Goal: Navigation & Orientation: Understand site structure

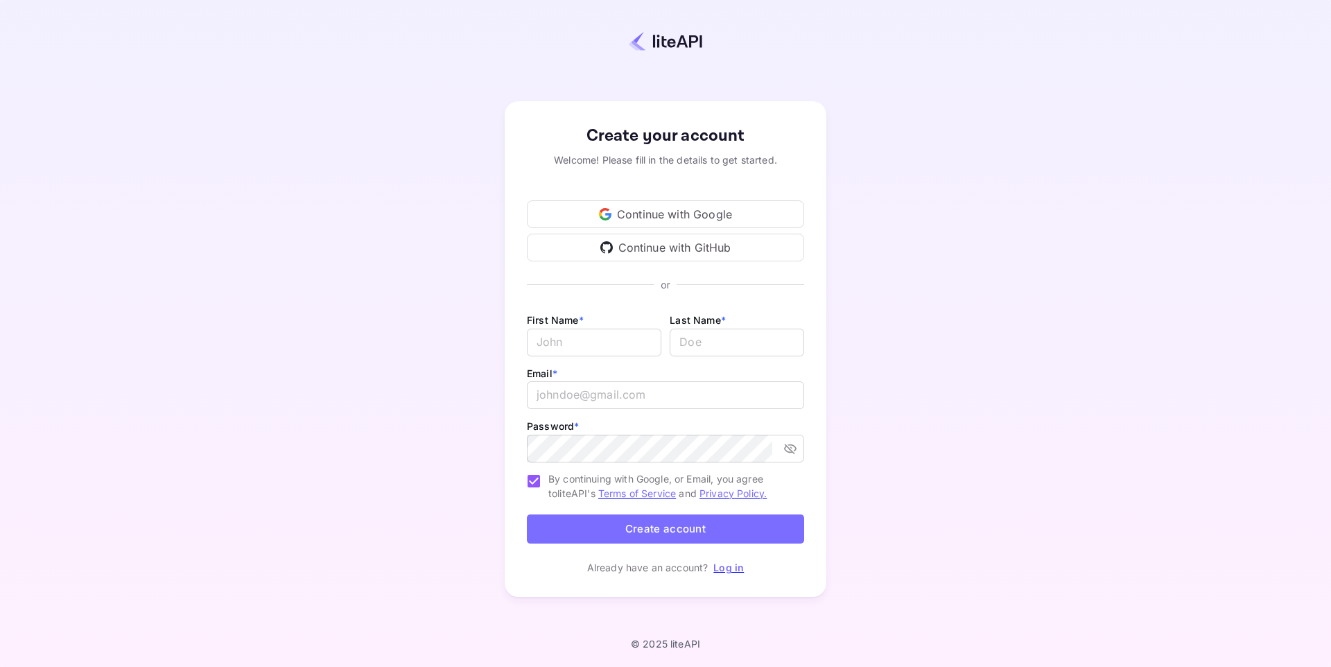
click at [761, 213] on div "Continue with Google" at bounding box center [665, 214] width 277 height 28
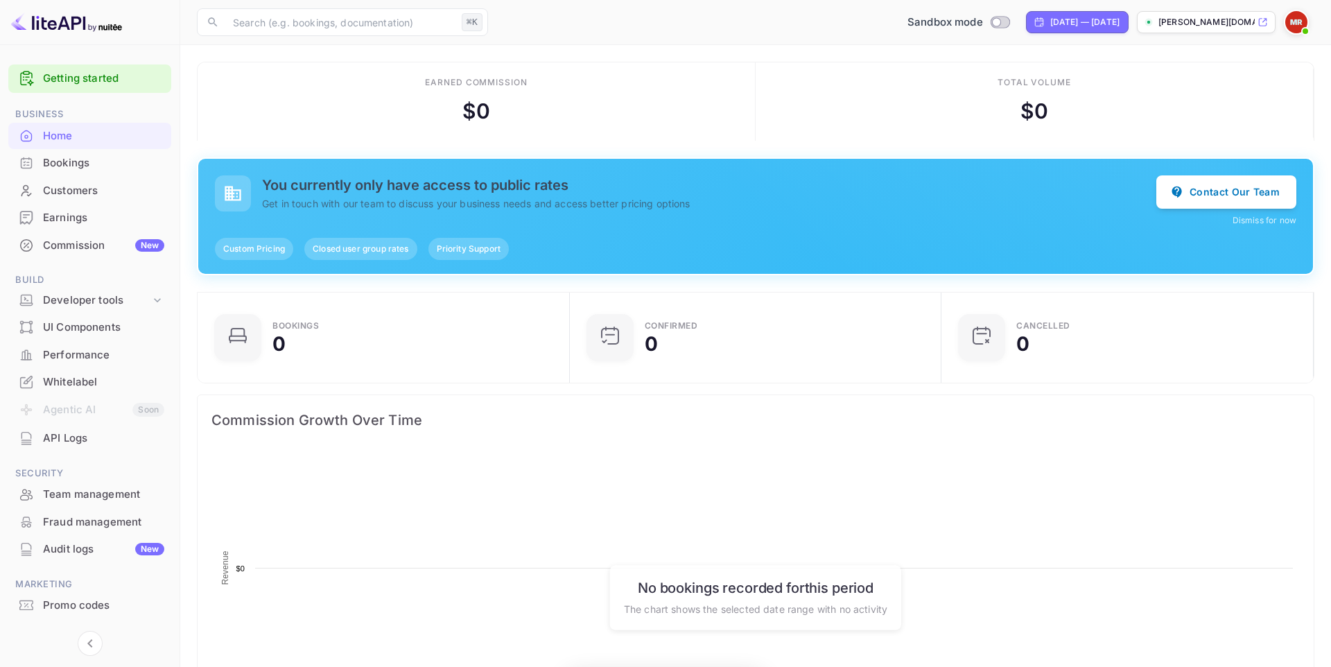
scroll to position [225, 364]
click at [118, 258] on div "Commission New" at bounding box center [89, 245] width 163 height 27
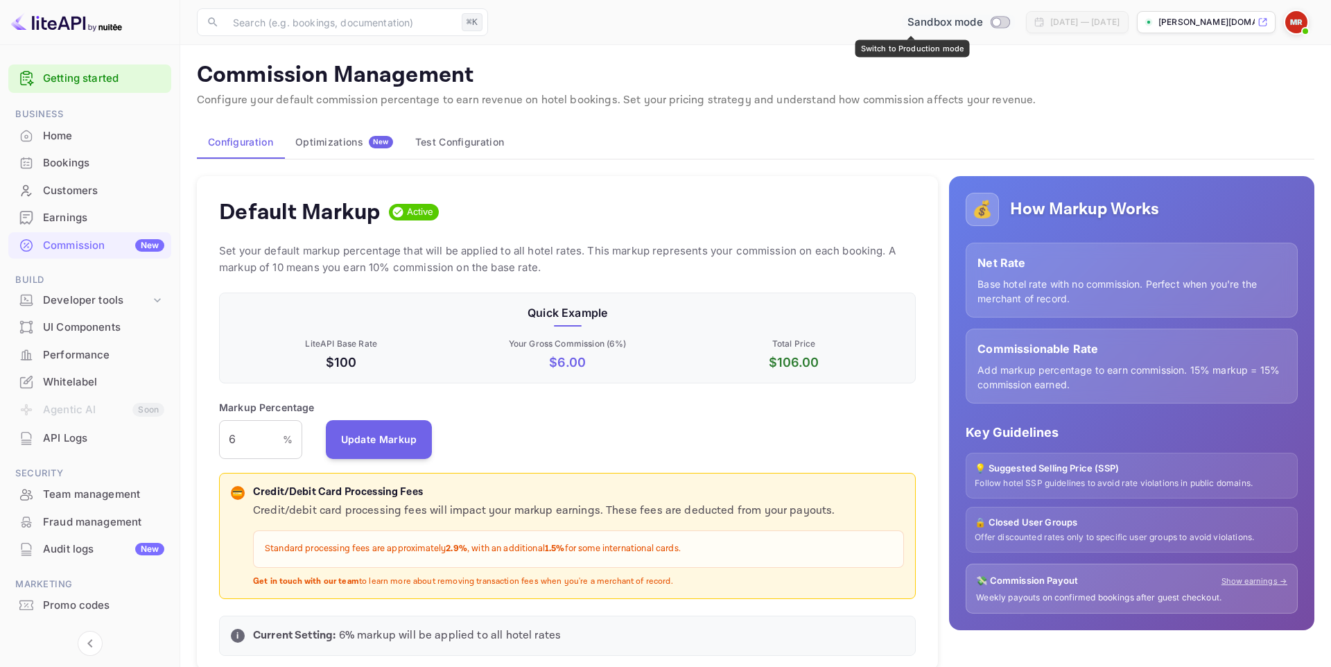
click at [982, 23] on input "Switch to Production mode" at bounding box center [996, 21] width 28 height 9
checkbox input "false"
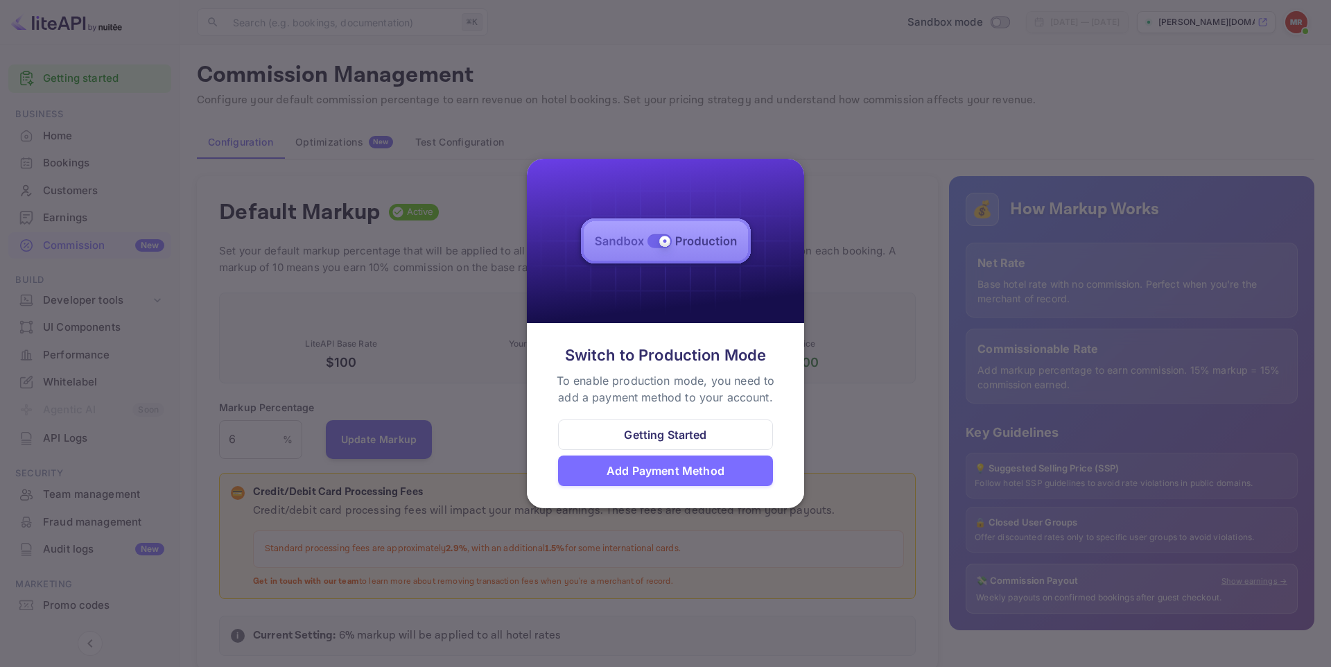
click at [823, 402] on div at bounding box center [665, 333] width 1331 height 667
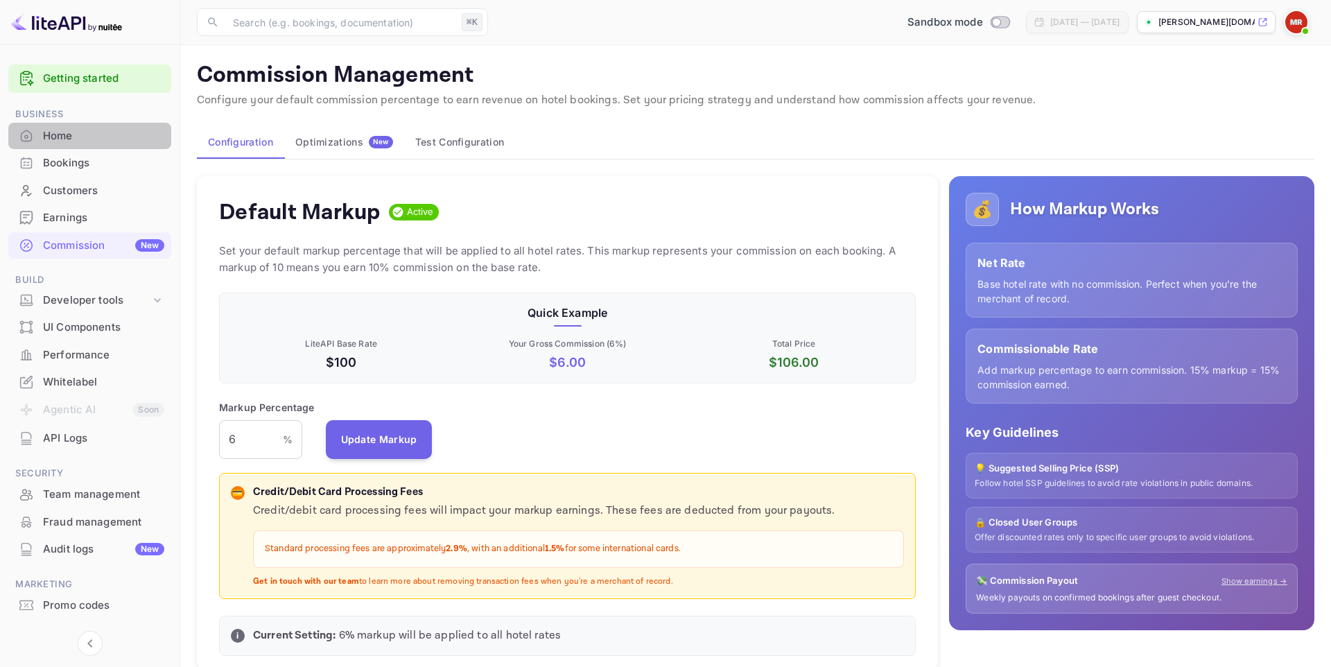
click at [82, 139] on div "Home" at bounding box center [103, 136] width 121 height 16
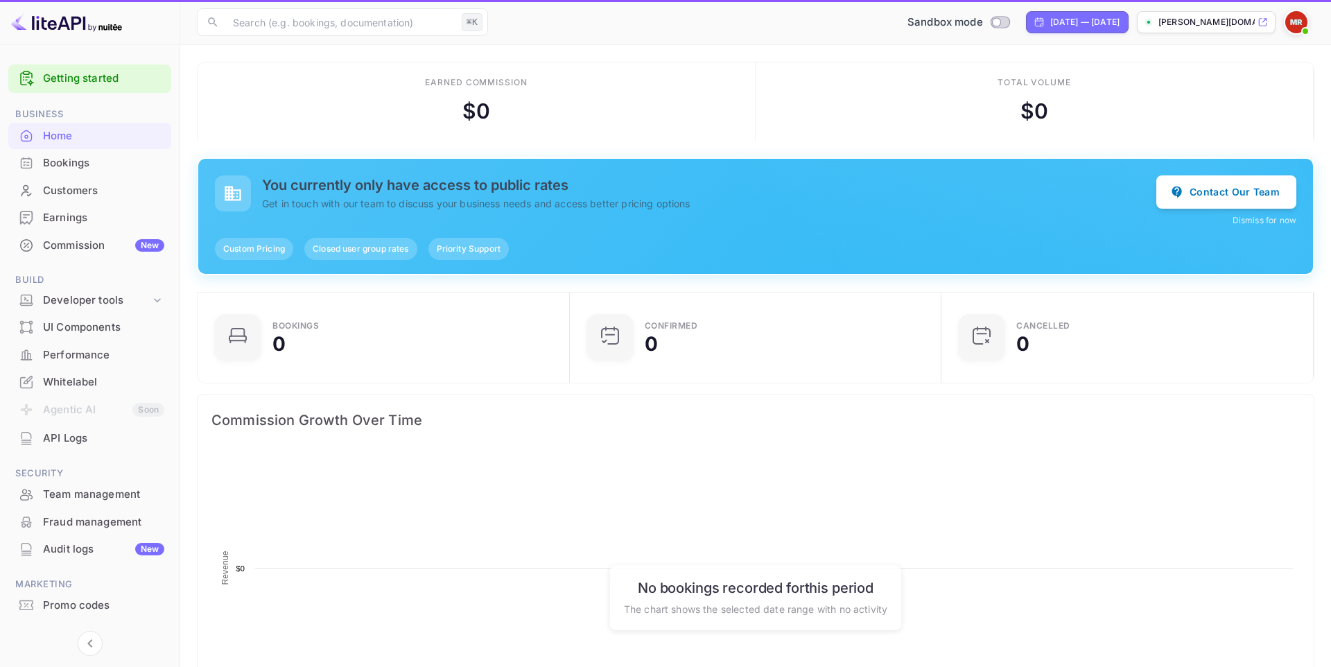
scroll to position [225, 364]
click at [94, 83] on link "Getting started" at bounding box center [103, 79] width 121 height 16
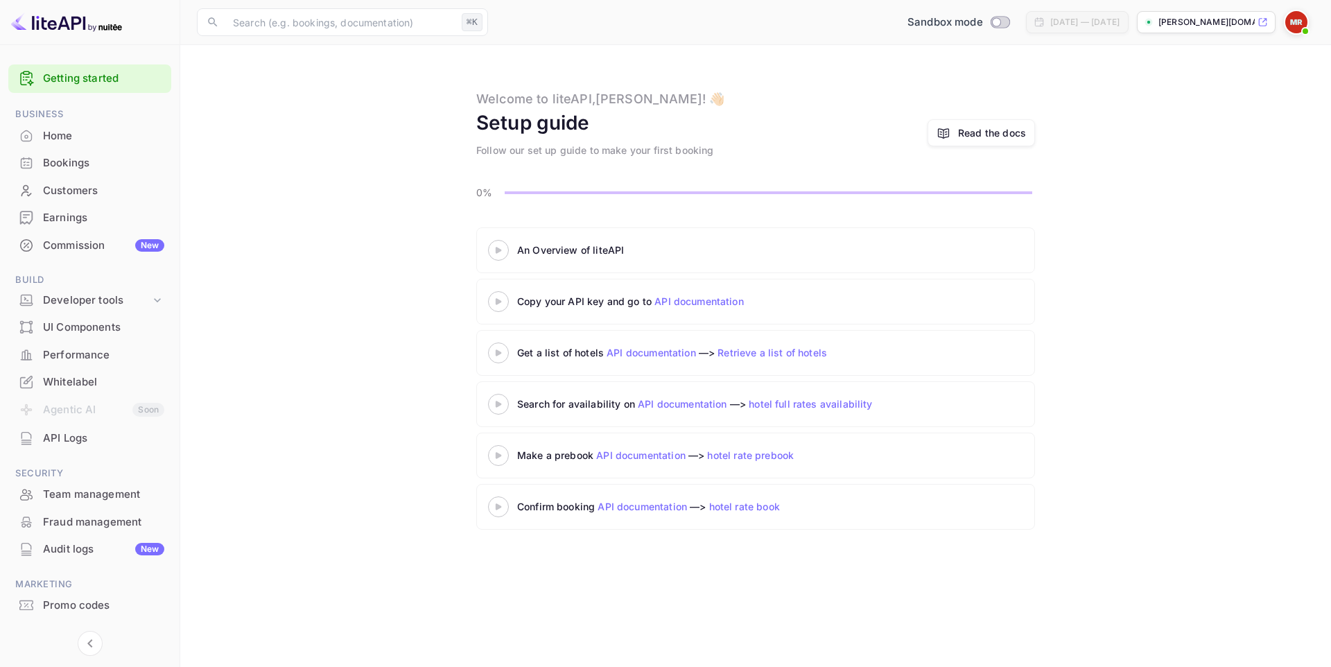
click at [89, 151] on div "Bookings" at bounding box center [89, 163] width 163 height 27
click at [91, 135] on div "Home" at bounding box center [103, 136] width 121 height 16
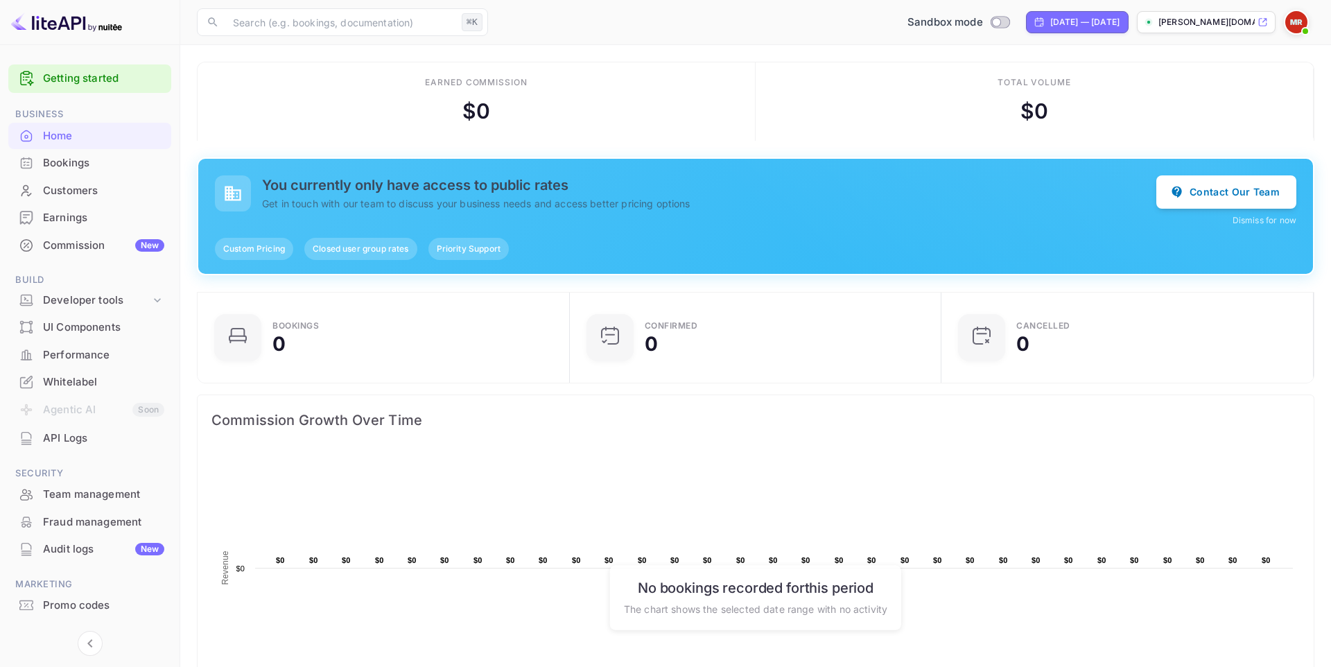
click at [62, 600] on div "Promo codes" at bounding box center [103, 606] width 121 height 16
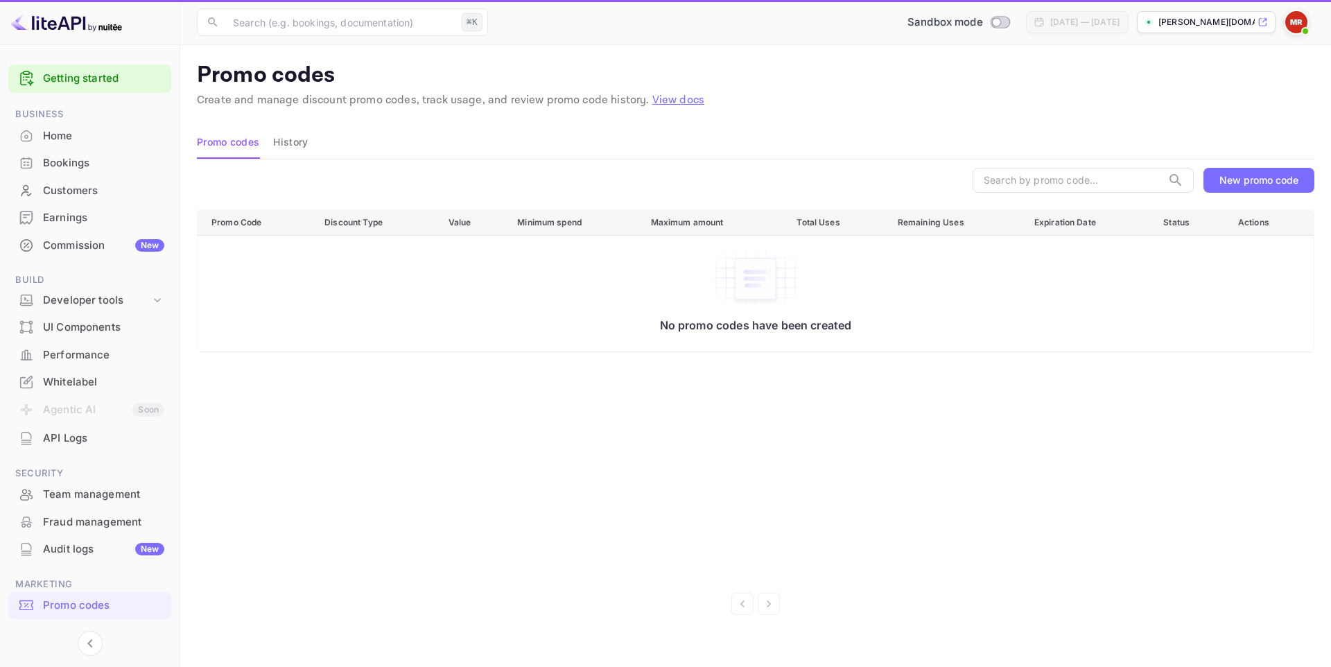
click at [71, 553] on div "Audit logs New" at bounding box center [103, 549] width 121 height 16
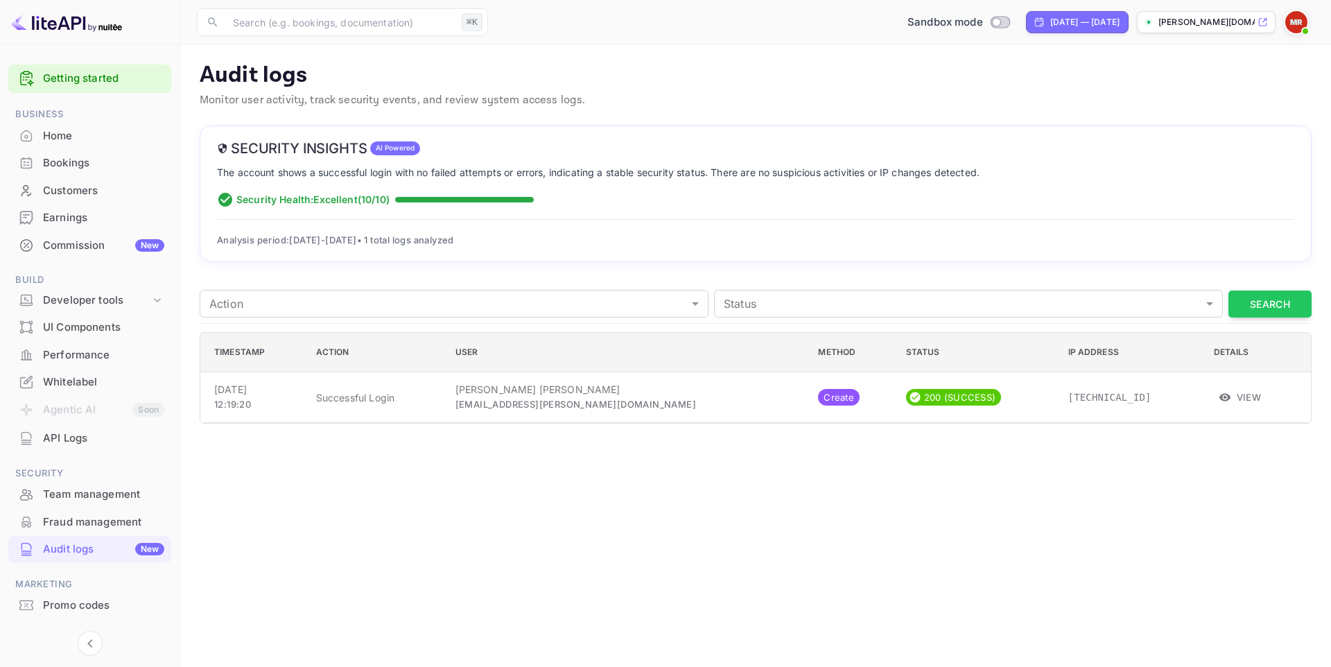
click at [97, 131] on div "Home" at bounding box center [103, 136] width 121 height 16
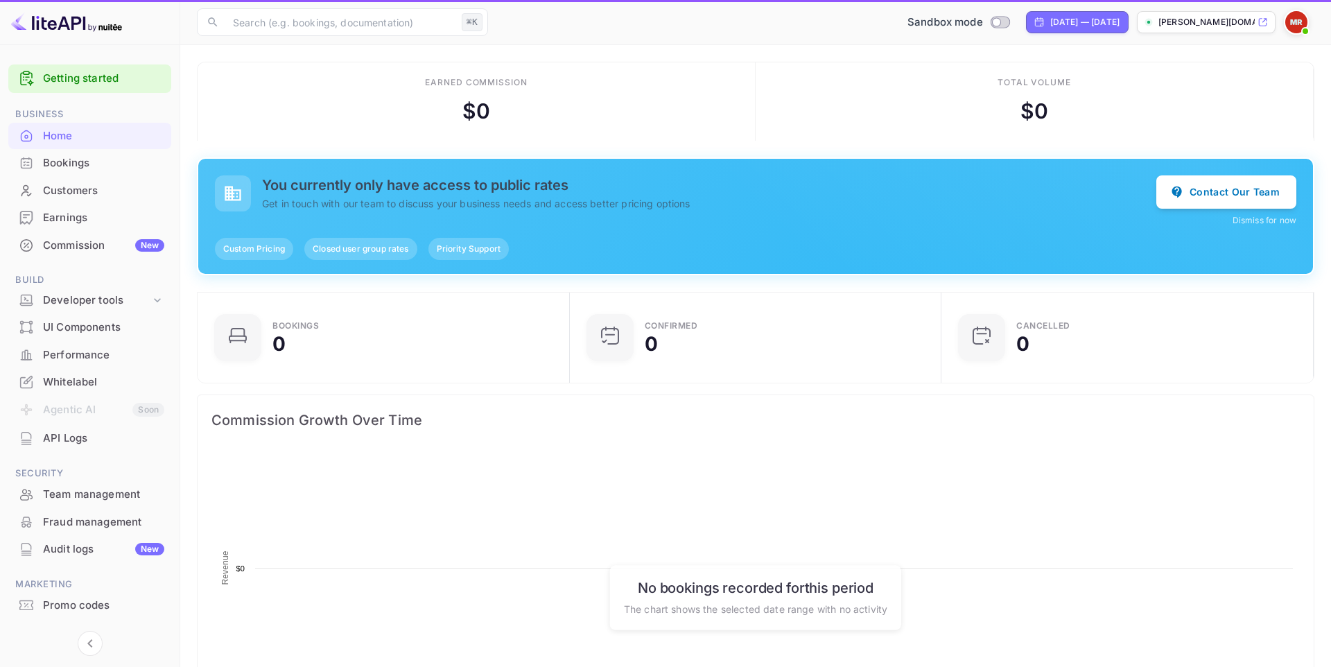
scroll to position [225, 364]
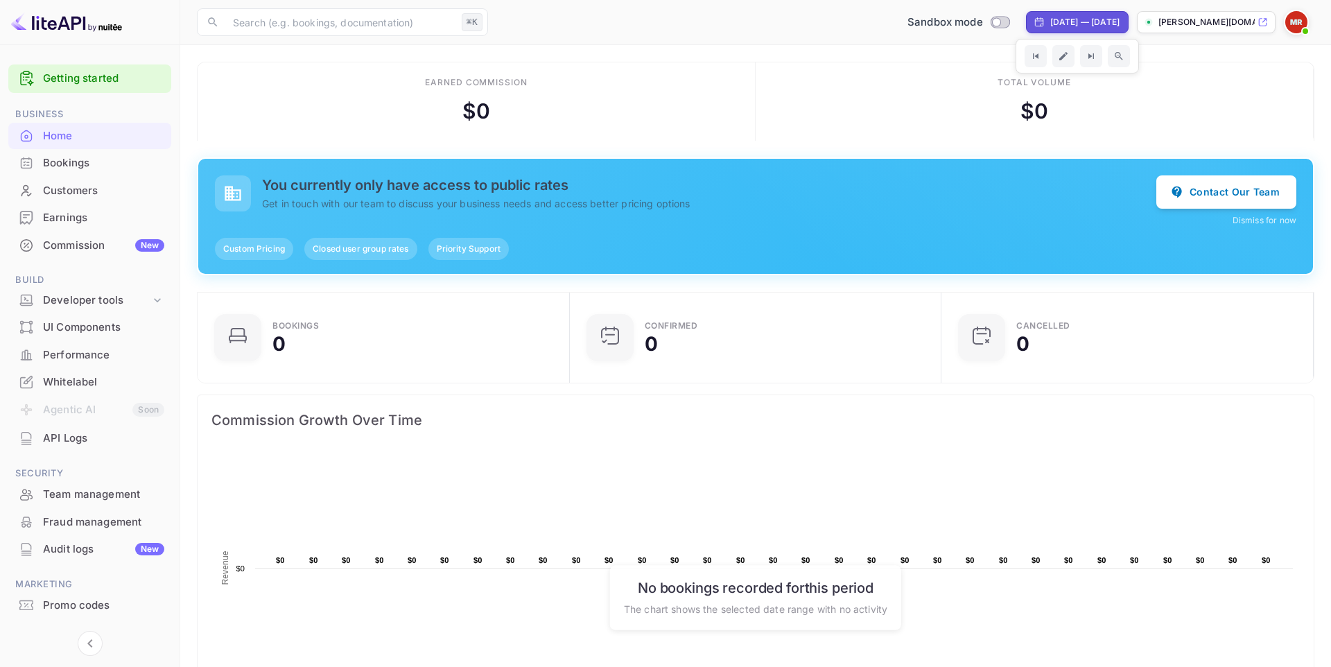
click at [1245, 19] on p "[PERSON_NAME][DOMAIN_NAME]..." at bounding box center [1207, 22] width 96 height 12
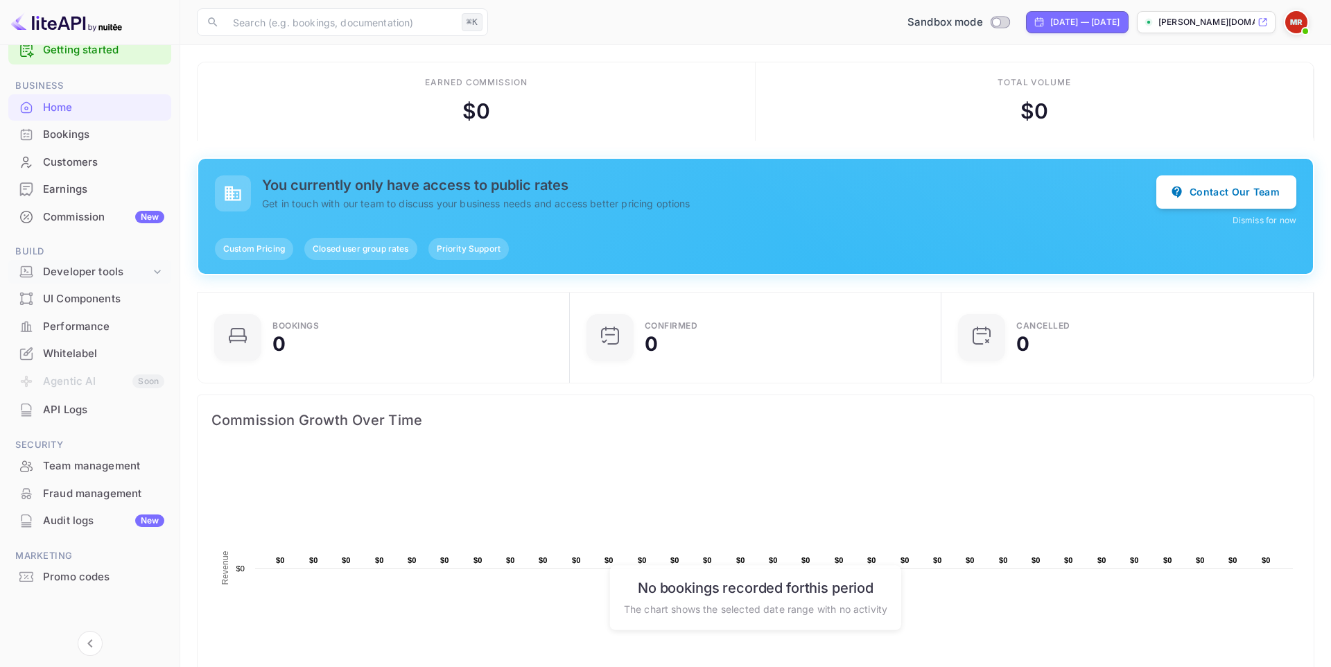
click at [140, 276] on div "Developer tools" at bounding box center [96, 272] width 107 height 16
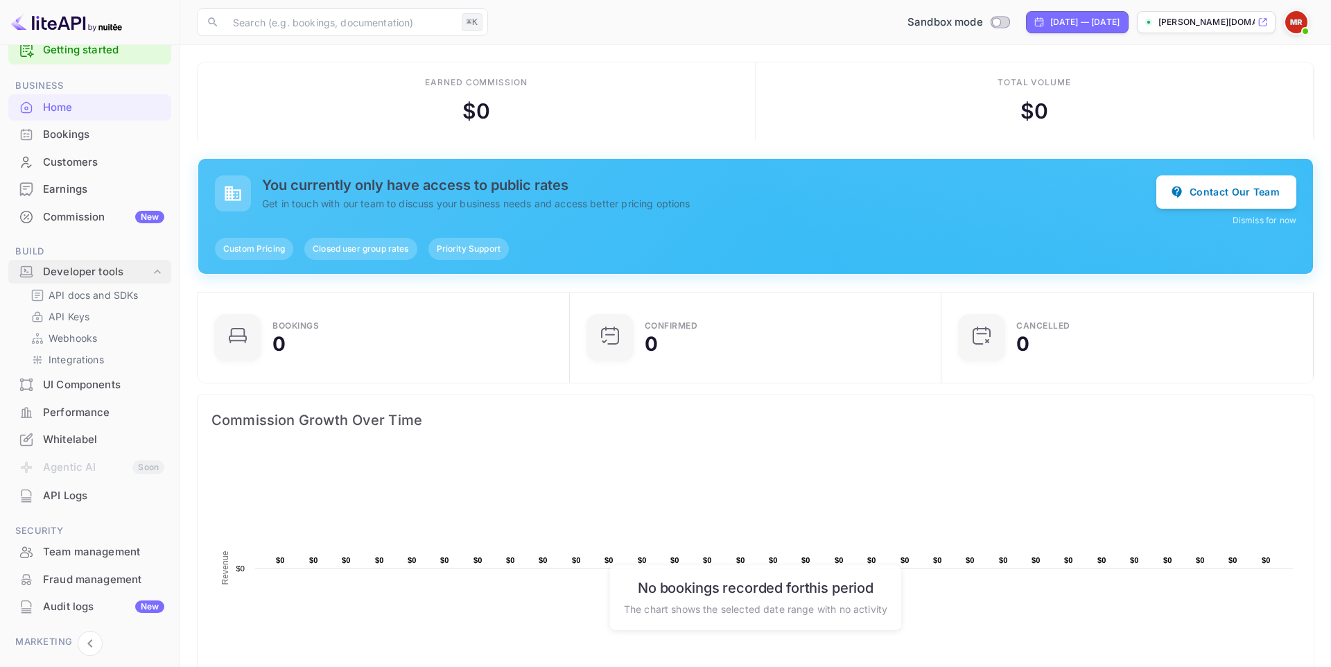
click at [140, 276] on div "Developer tools" at bounding box center [96, 272] width 107 height 16
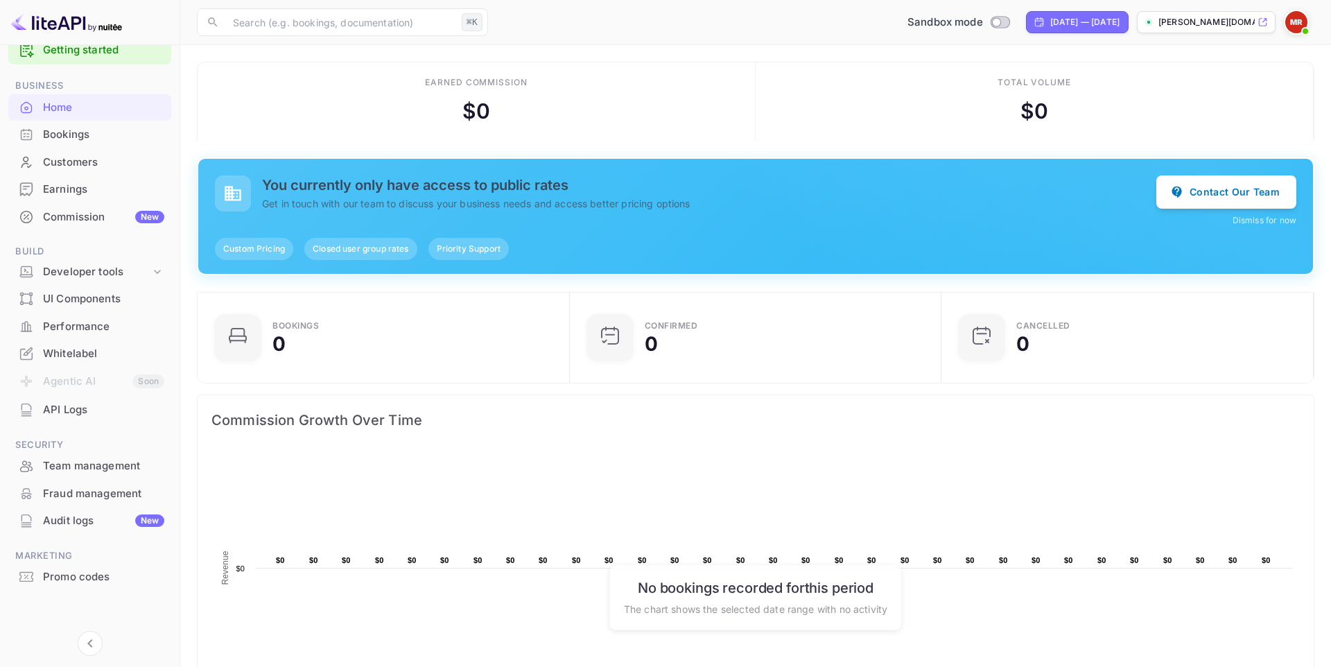
scroll to position [0, 0]
